Goal: Task Accomplishment & Management: Manage account settings

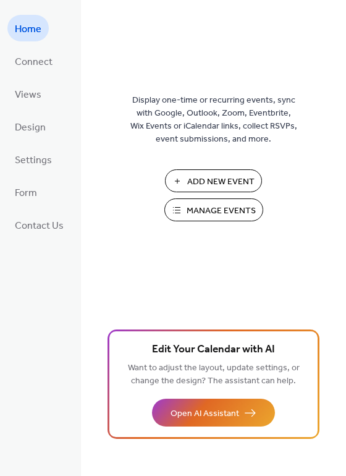
click at [182, 199] on button "Manage Events" at bounding box center [214, 210] width 99 height 23
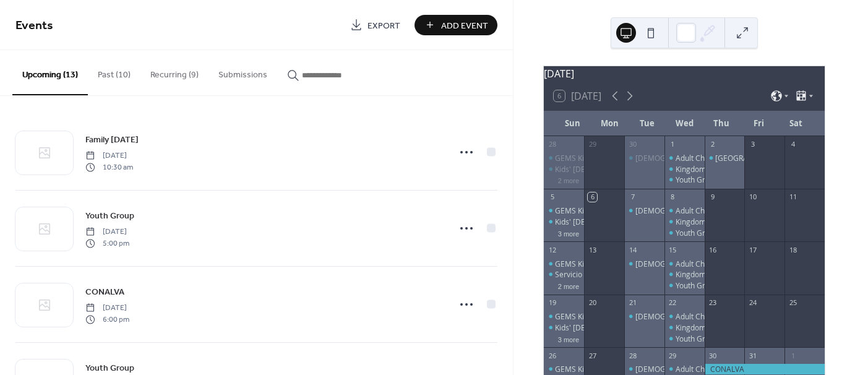
click at [176, 79] on button "Recurring (9)" at bounding box center [174, 72] width 68 height 44
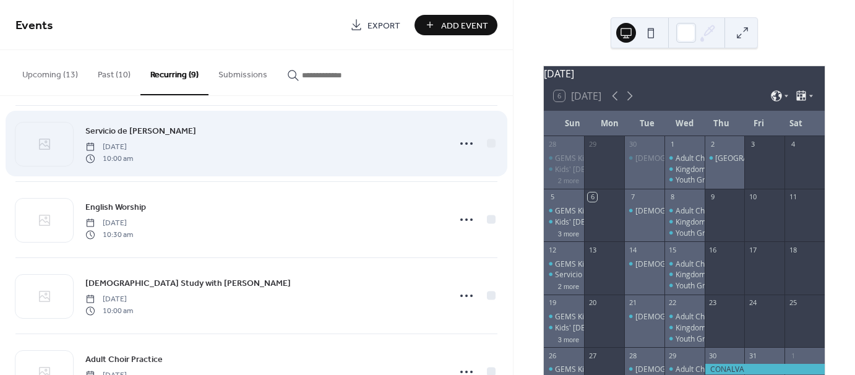
scroll to position [124, 0]
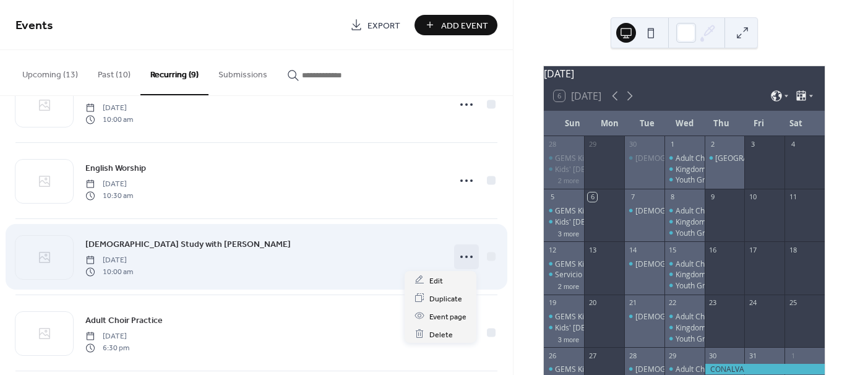
click at [460, 256] on icon at bounding box center [467, 257] width 20 height 20
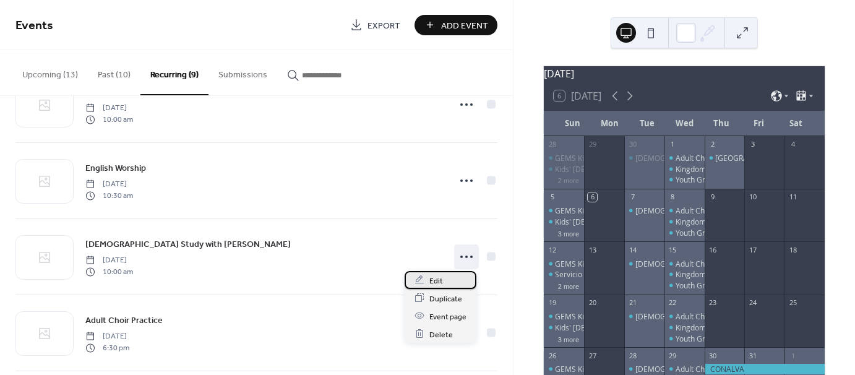
click at [435, 282] on span "Edit" at bounding box center [436, 280] width 14 height 13
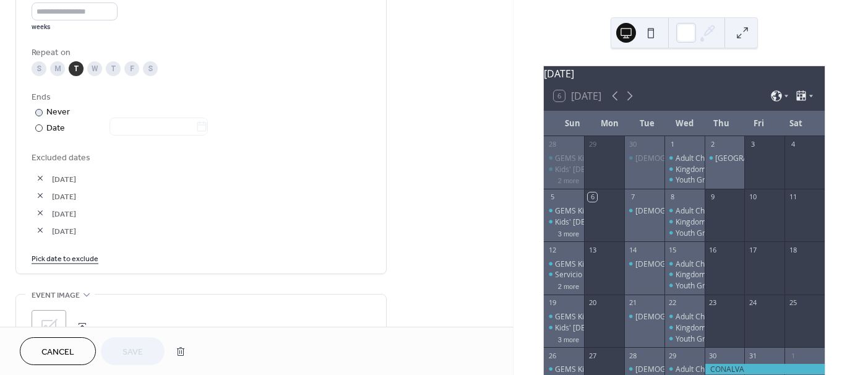
scroll to position [619, 0]
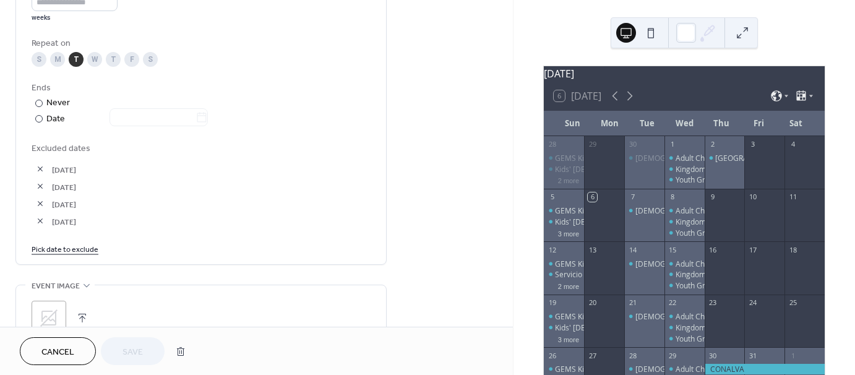
click at [63, 252] on link "Pick date to exclude" at bounding box center [65, 248] width 67 height 13
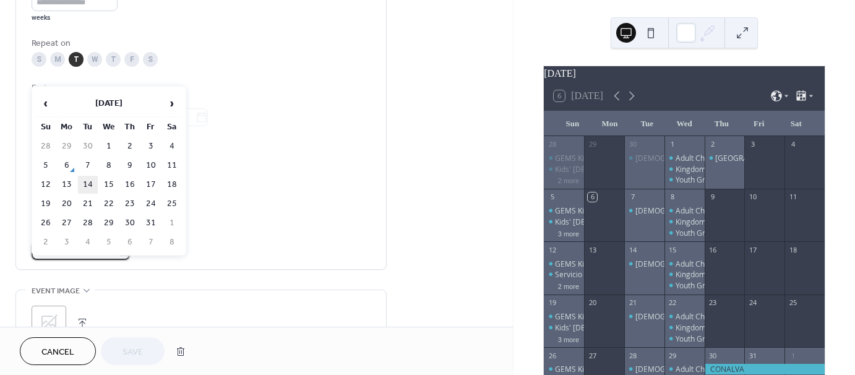
click at [84, 186] on td "14" at bounding box center [88, 185] width 20 height 18
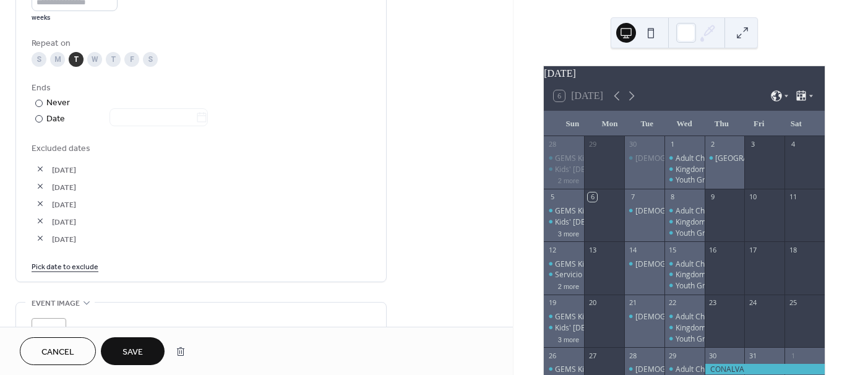
click at [132, 348] on span "Save" at bounding box center [132, 352] width 20 height 13
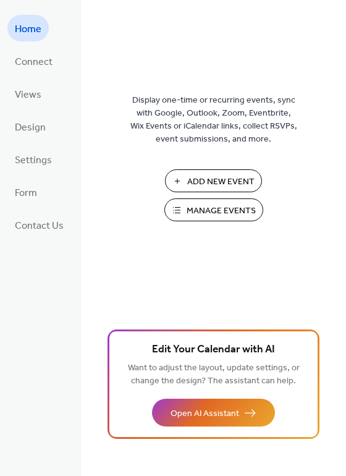
click at [205, 217] on span "Manage Events" at bounding box center [221, 211] width 69 height 13
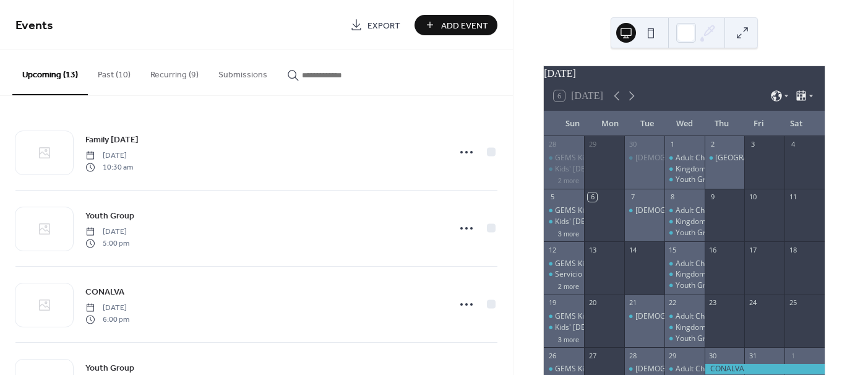
click at [175, 72] on button "Recurring (9)" at bounding box center [174, 72] width 68 height 44
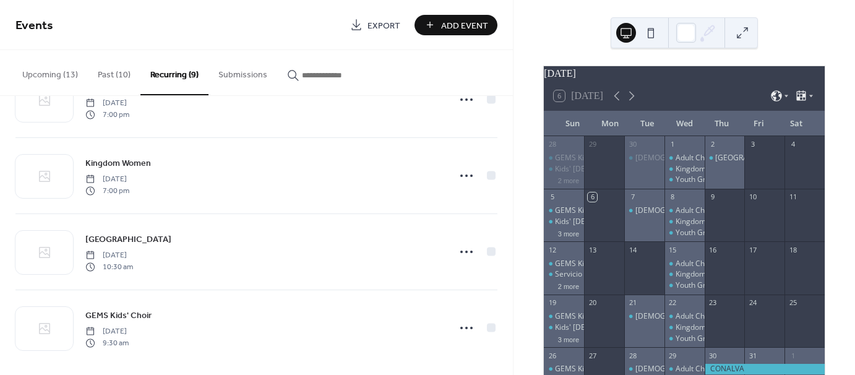
scroll to position [440, 0]
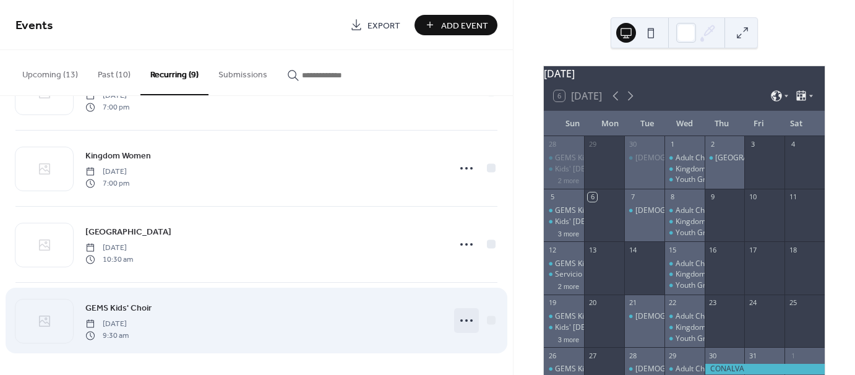
click at [457, 319] on icon at bounding box center [467, 321] width 20 height 20
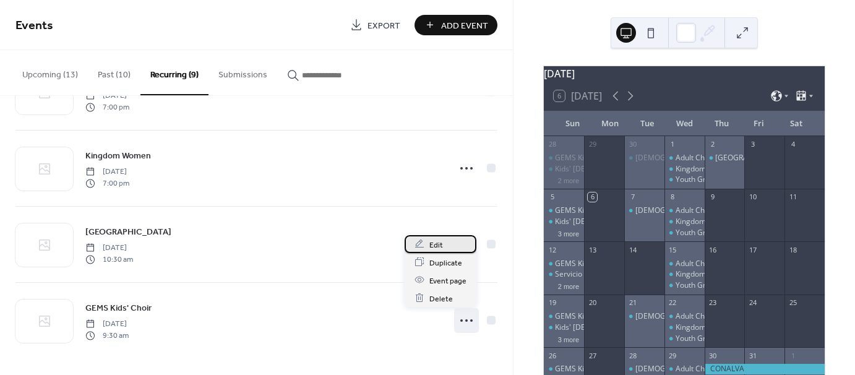
click at [445, 249] on div "Edit" at bounding box center [441, 244] width 72 height 18
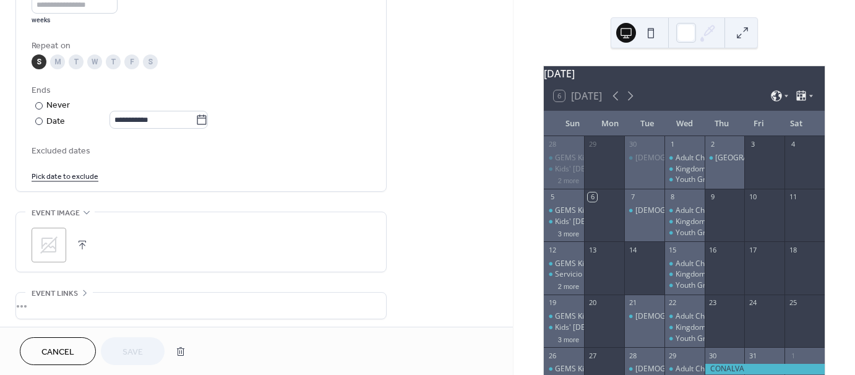
scroll to position [619, 0]
click at [73, 171] on link "Pick date to exclude" at bounding box center [65, 172] width 67 height 13
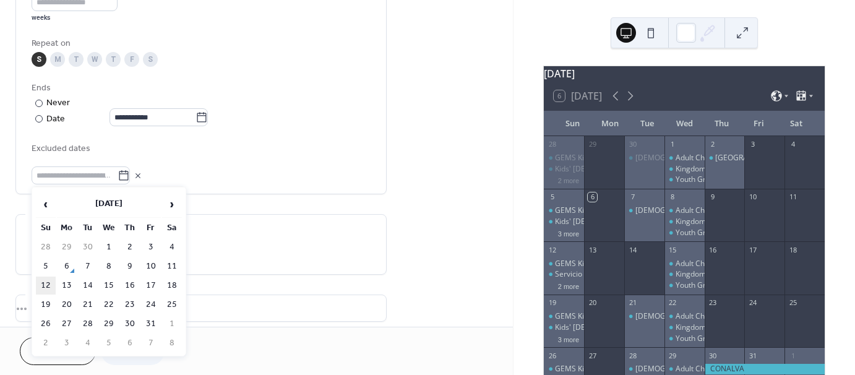
click at [48, 283] on td "12" at bounding box center [46, 286] width 20 height 18
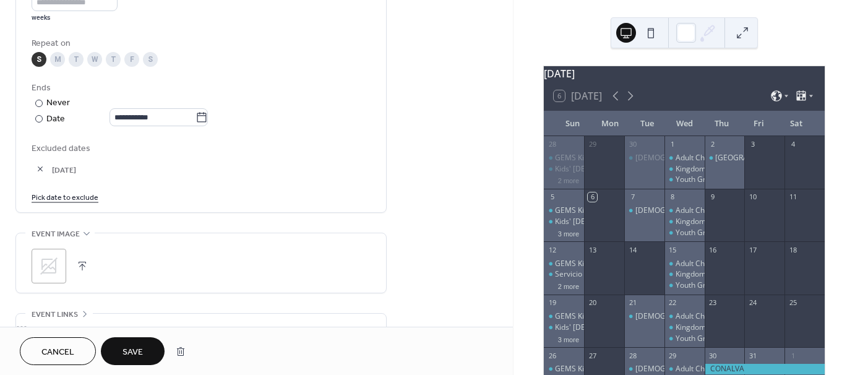
click at [69, 195] on link "Pick date to exclude" at bounding box center [65, 196] width 67 height 13
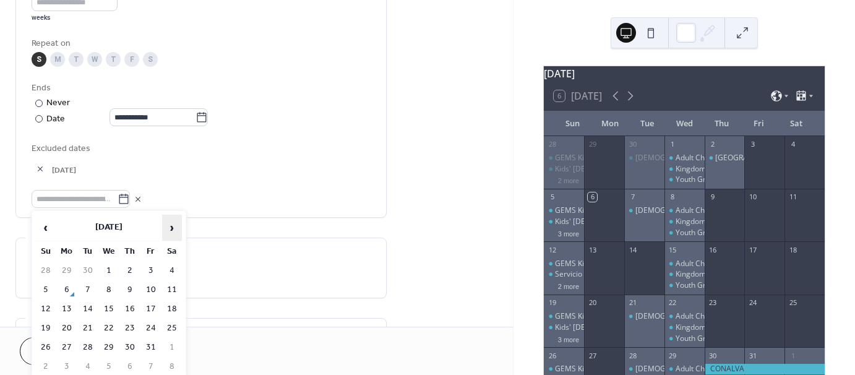
click at [171, 223] on span "›" at bounding box center [172, 227] width 19 height 25
click at [40, 320] on td "21" at bounding box center [46, 328] width 20 height 18
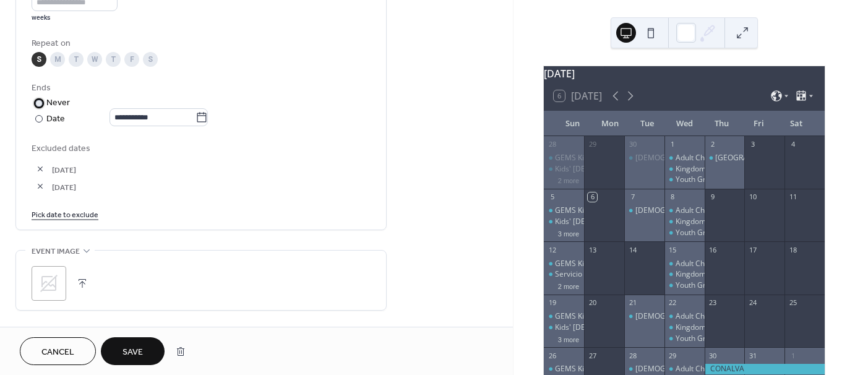
click at [39, 100] on div at bounding box center [38, 103] width 7 height 7
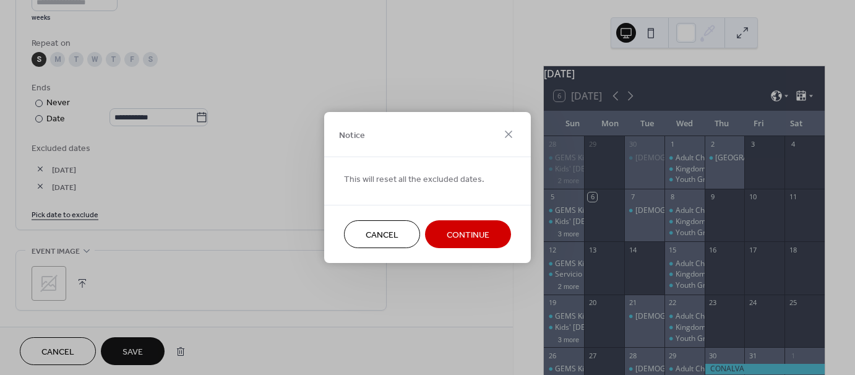
click at [470, 240] on span "Continue" at bounding box center [468, 235] width 43 height 13
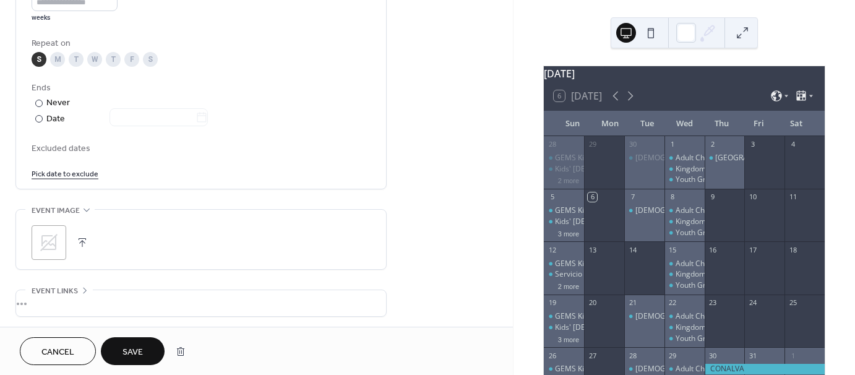
click at [77, 168] on link "Pick date to exclude" at bounding box center [65, 172] width 67 height 13
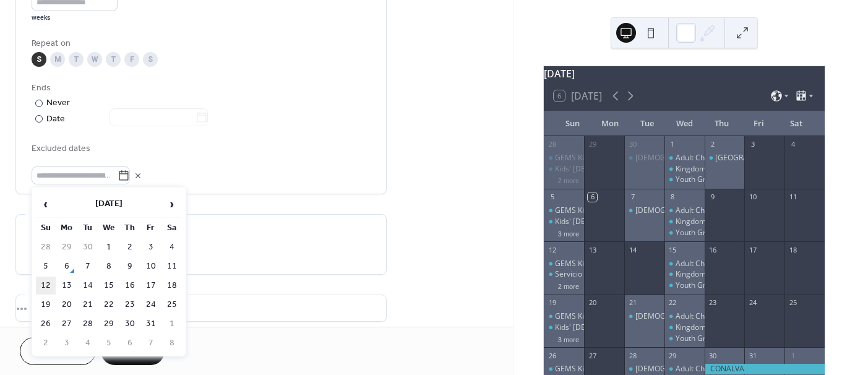
click at [49, 283] on td "12" at bounding box center [46, 286] width 20 height 18
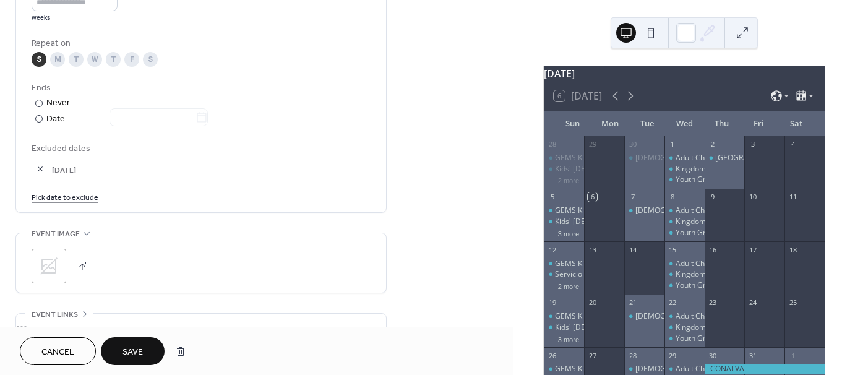
click at [88, 191] on link "Pick date to exclude" at bounding box center [65, 196] width 67 height 13
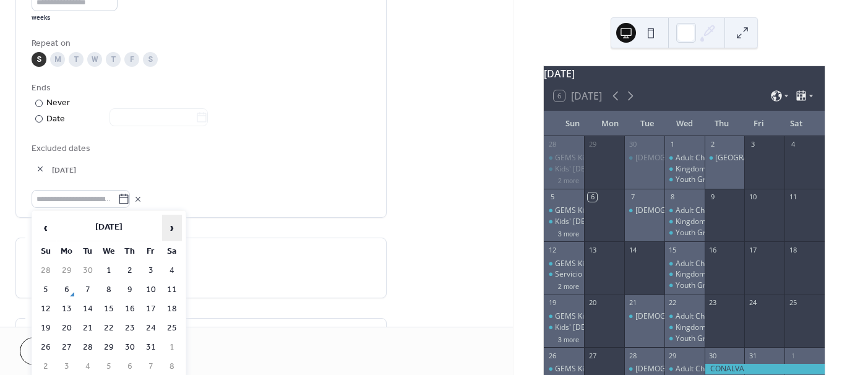
click at [172, 230] on span "›" at bounding box center [172, 227] width 19 height 25
click at [45, 325] on td "21" at bounding box center [46, 328] width 20 height 18
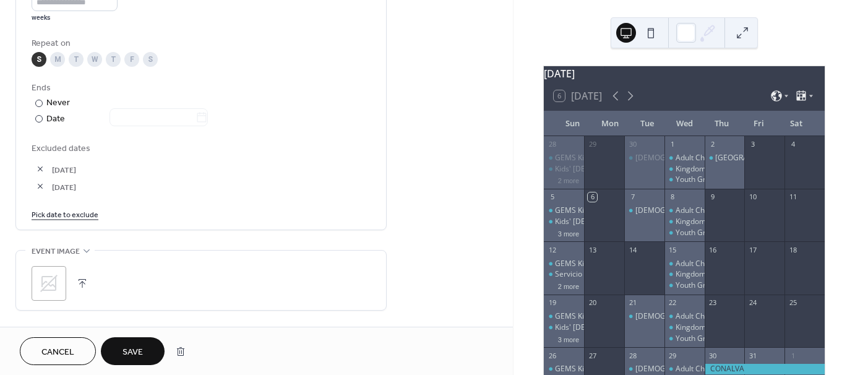
click at [84, 213] on link "Pick date to exclude" at bounding box center [65, 213] width 67 height 13
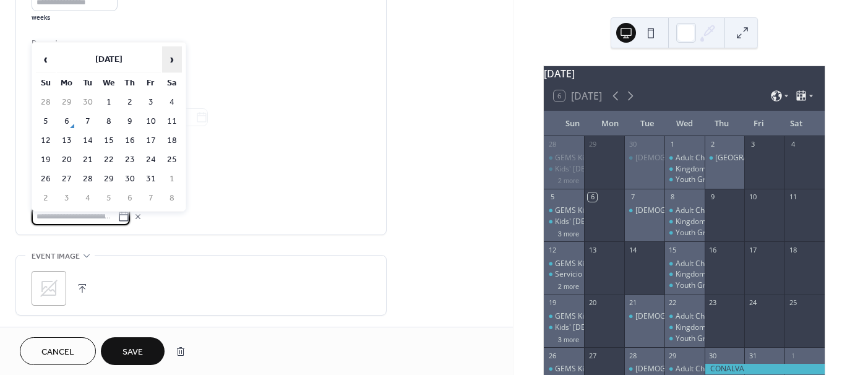
click at [176, 61] on span "›" at bounding box center [172, 59] width 19 height 25
click at [43, 176] on td "28" at bounding box center [46, 179] width 20 height 18
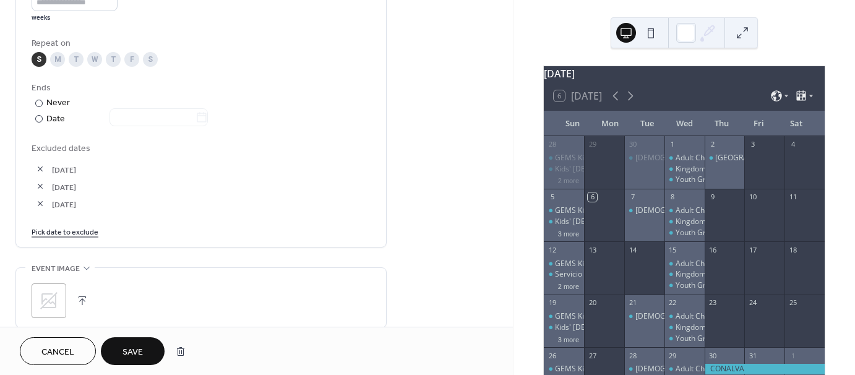
click at [133, 354] on span "Save" at bounding box center [132, 352] width 20 height 13
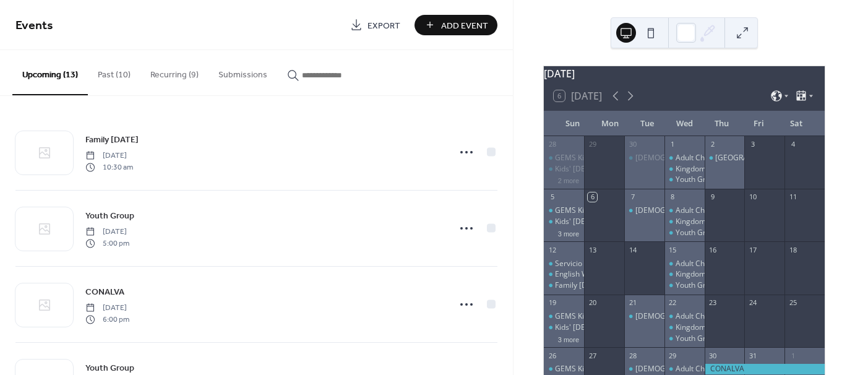
click at [449, 21] on span "Add Event" at bounding box center [464, 25] width 47 height 13
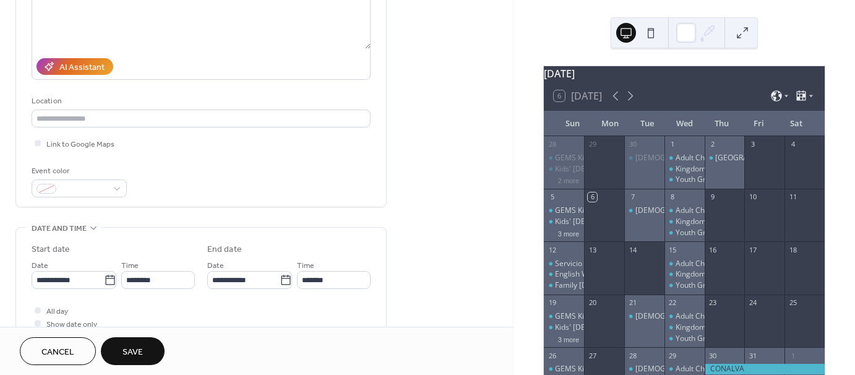
scroll to position [186, 0]
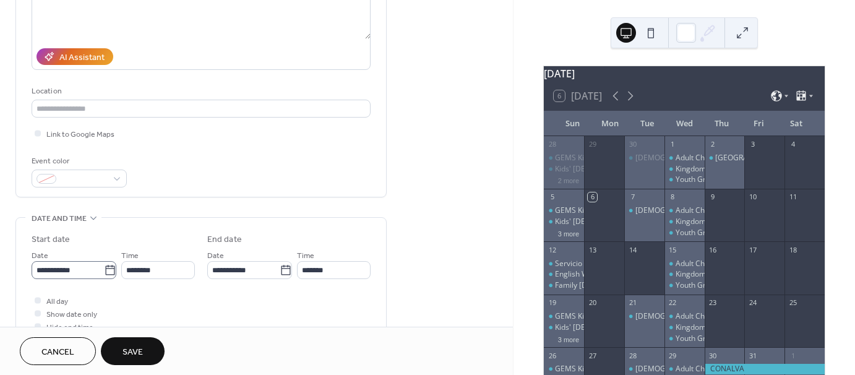
type input "**********"
click at [105, 268] on icon at bounding box center [110, 270] width 12 height 12
click at [104, 268] on input "**********" at bounding box center [68, 270] width 72 height 18
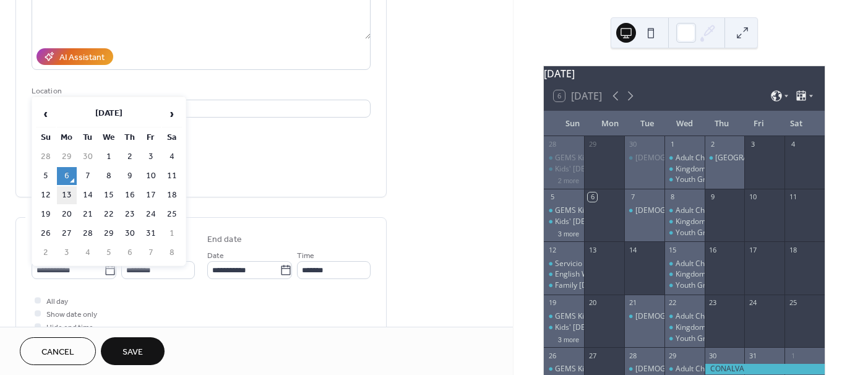
click at [61, 192] on td "13" at bounding box center [67, 195] width 20 height 18
type input "**********"
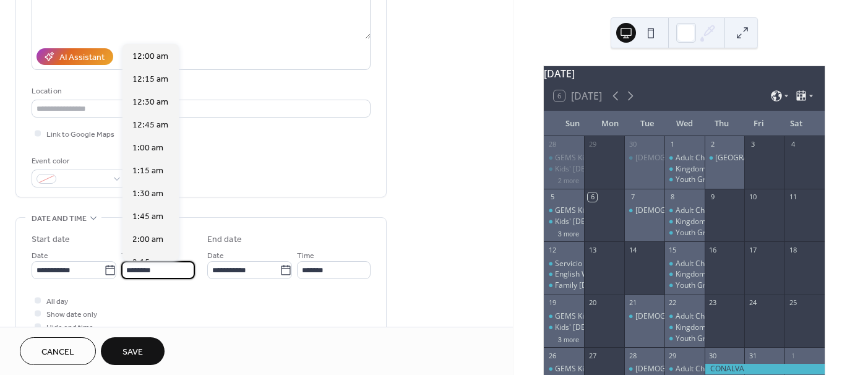
click at [161, 270] on input "********" at bounding box center [158, 270] width 74 height 18
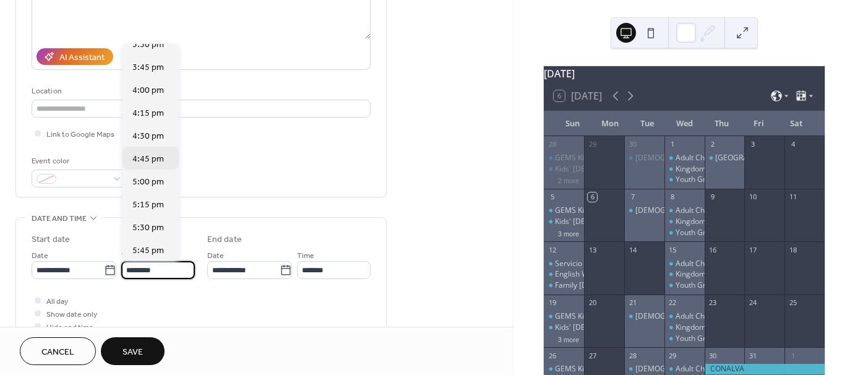
scroll to position [1532, 0]
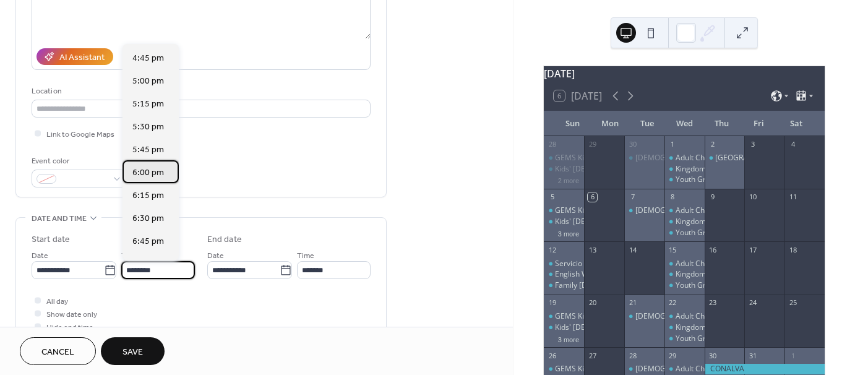
click at [153, 173] on span "6:00 pm" at bounding box center [148, 172] width 32 height 13
type input "*******"
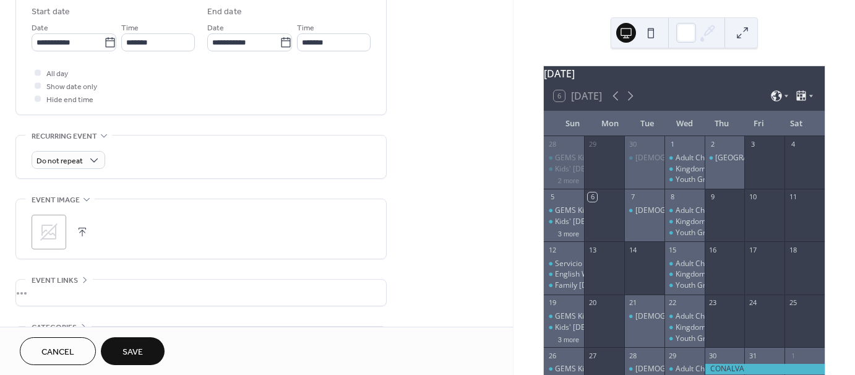
scroll to position [433, 0]
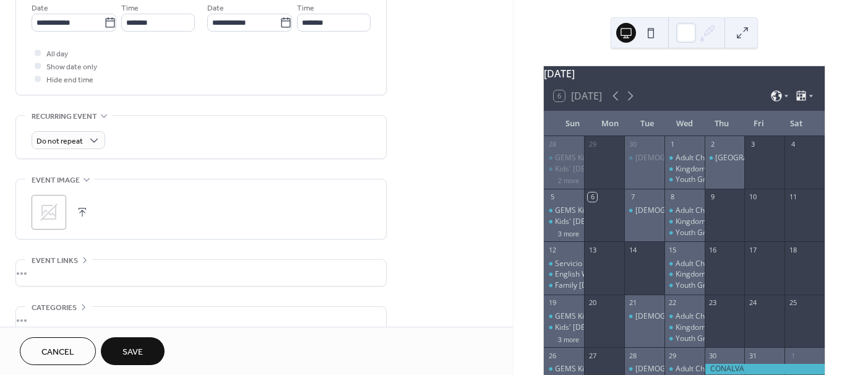
click at [138, 350] on span "Save" at bounding box center [132, 352] width 20 height 13
